Goal: Information Seeking & Learning: Check status

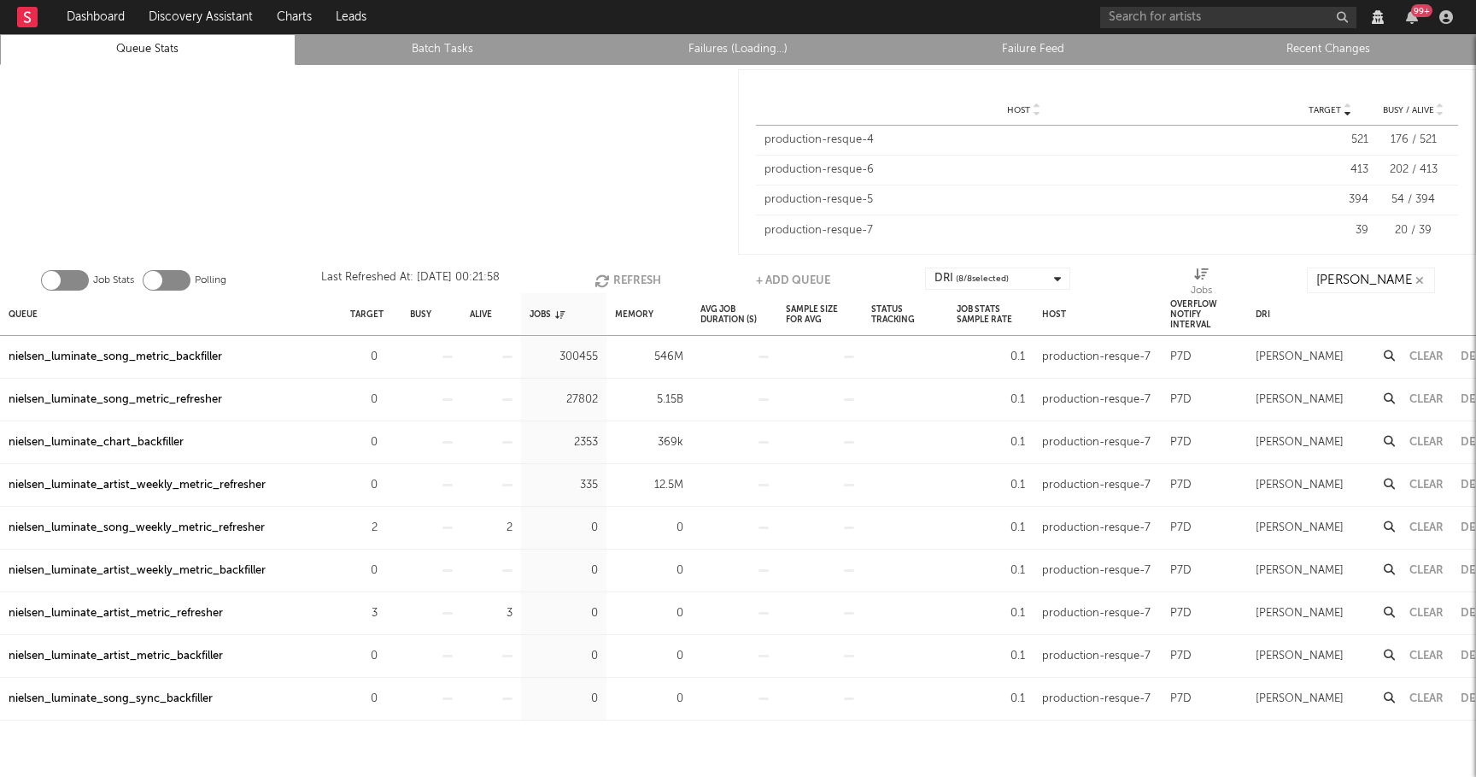
click at [1308, 50] on link "Recent Changes" at bounding box center [1328, 49] width 277 height 21
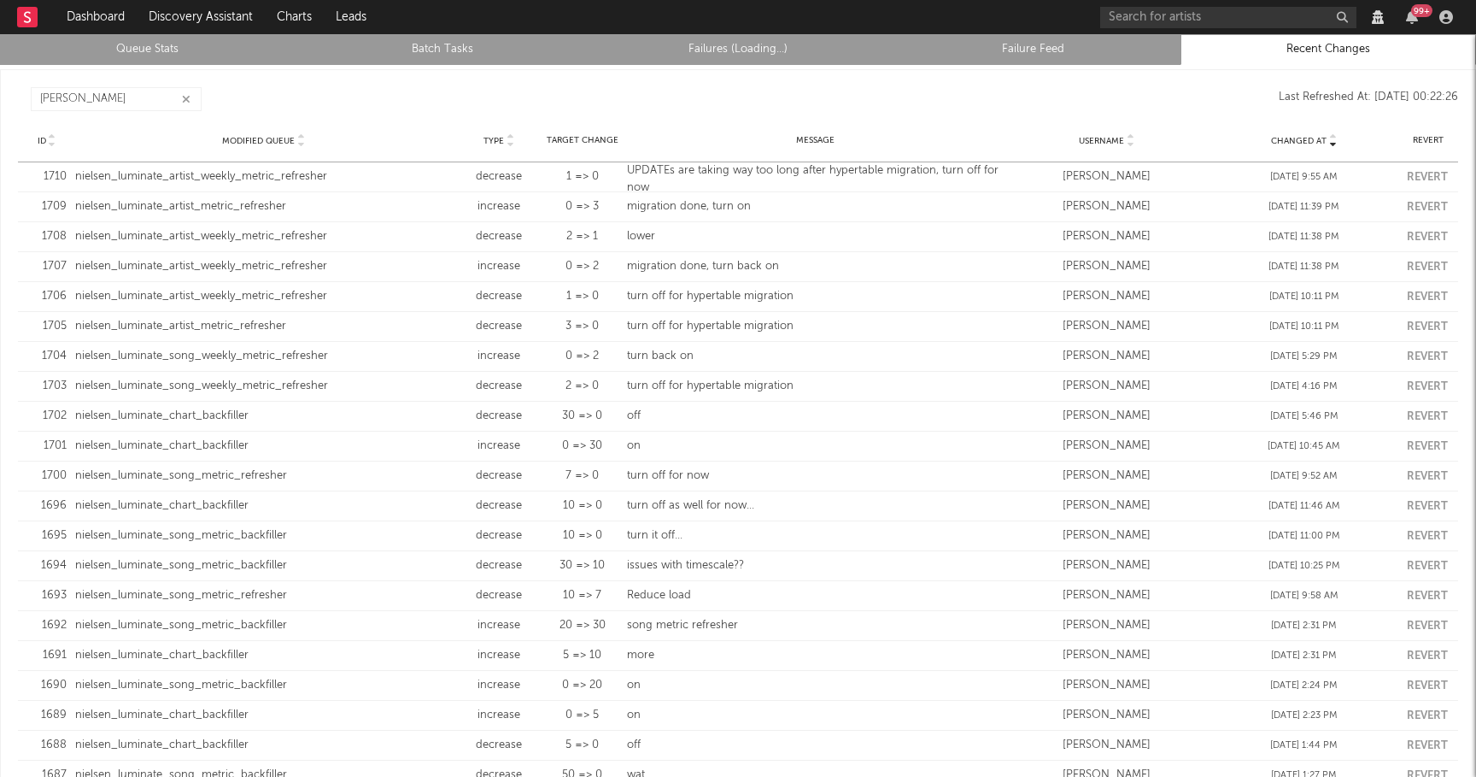
click at [682, 49] on link "Failures (Loading...)" at bounding box center [738, 49] width 277 height 21
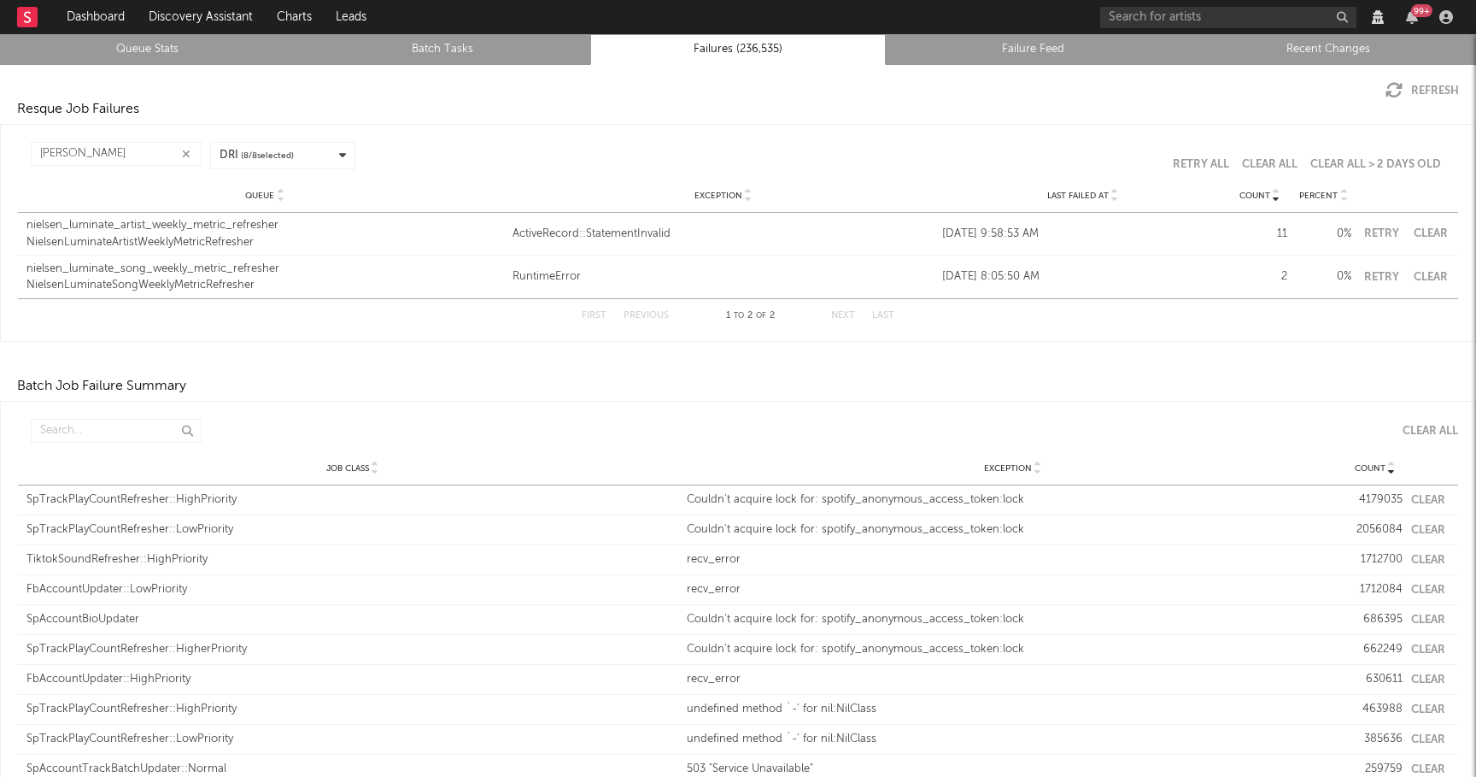
click at [148, 232] on div "nielsen_luminate_artist_weekly_metric_refresher" at bounding box center [265, 225] width 478 height 17
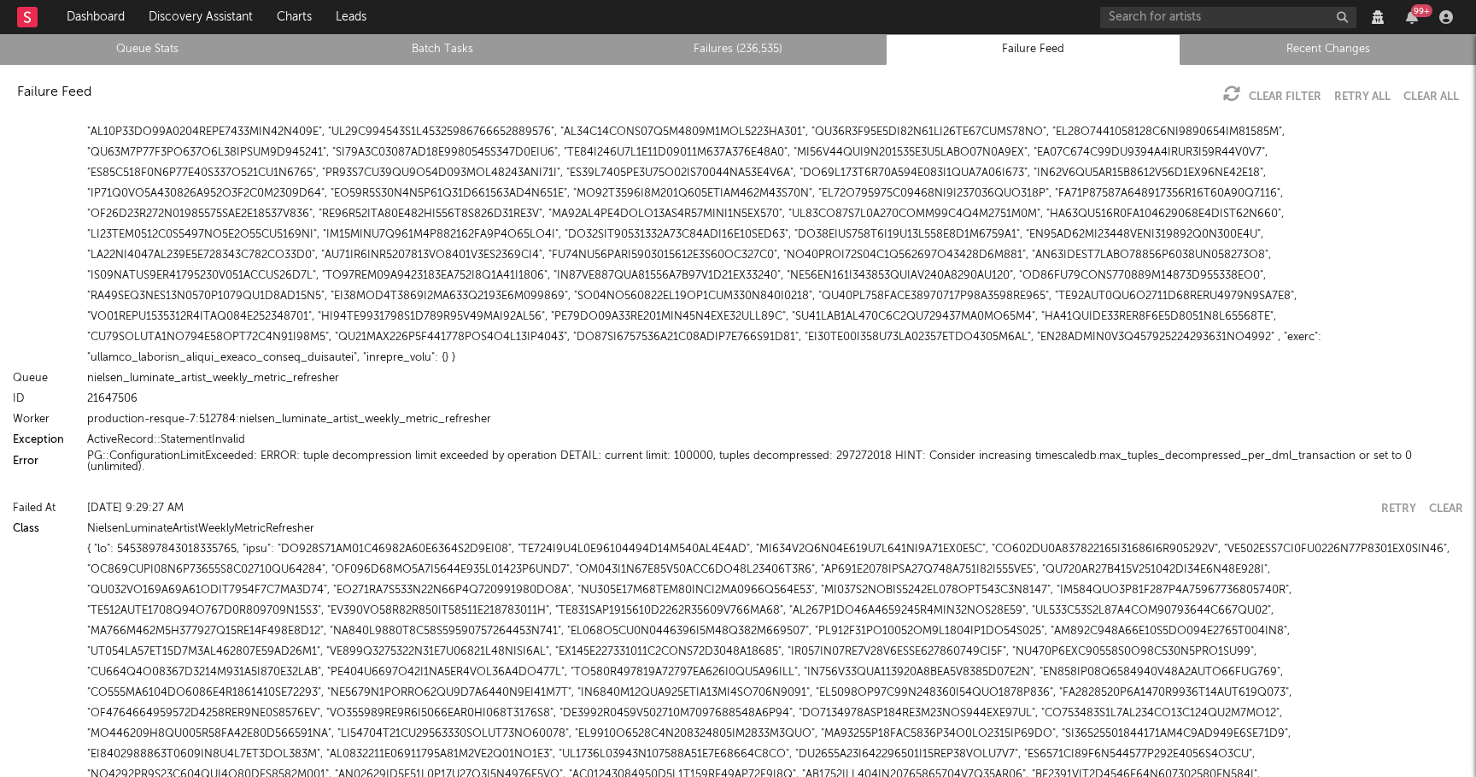
scroll to position [3890, 0]
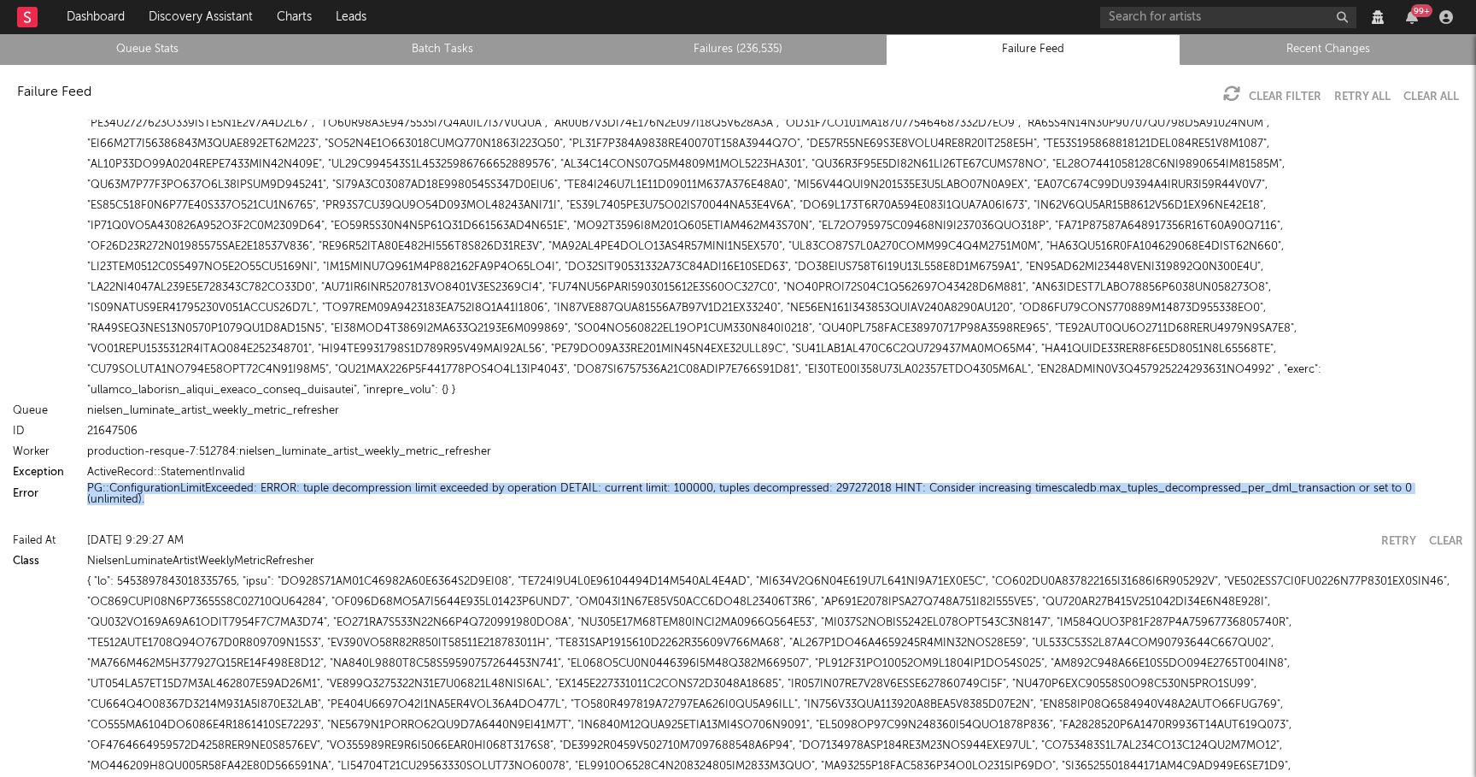
drag, startPoint x: 1459, startPoint y: 484, endPoint x: 88, endPoint y: 487, distance: 1370.5
click at [88, 487] on div "PG::ConfigurationLimitExceeded: ERROR: tuple decompression limit exceeded by op…" at bounding box center [775, 494] width 1376 height 22
copy button "PG::ConfigurationLimitExceeded: ERROR: tuple decompression limit exceeded by op…"
